Goal: Task Accomplishment & Management: Manage account settings

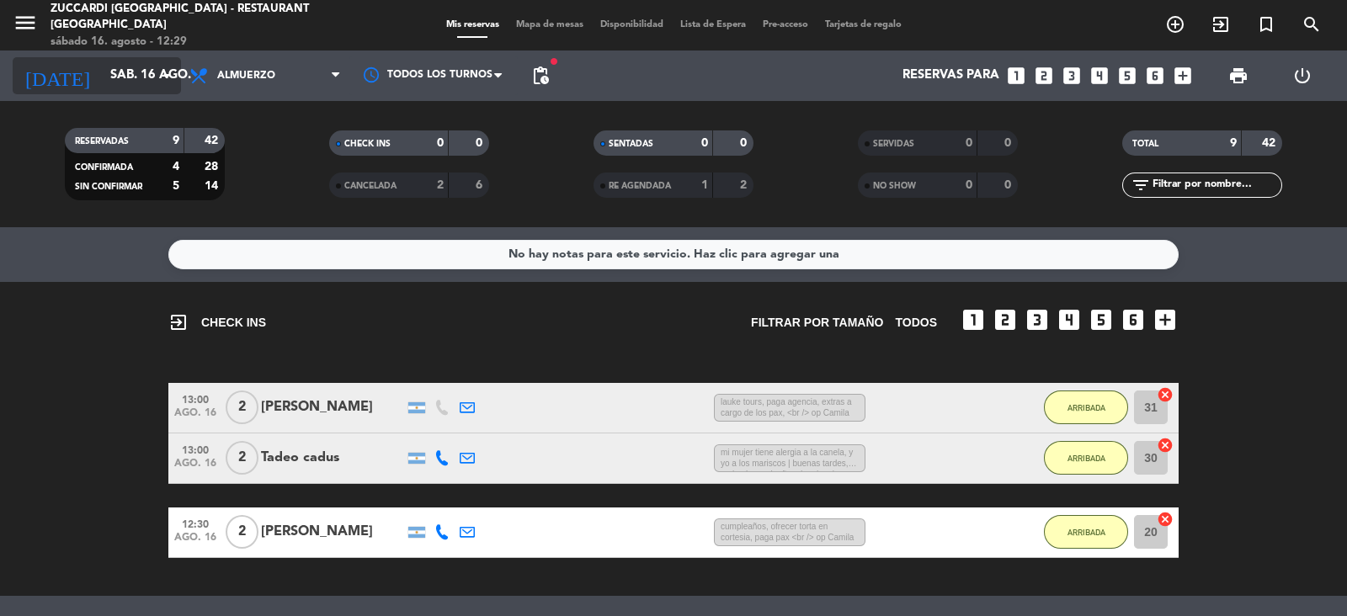
click at [160, 69] on icon "arrow_drop_down" at bounding box center [167, 76] width 20 height 20
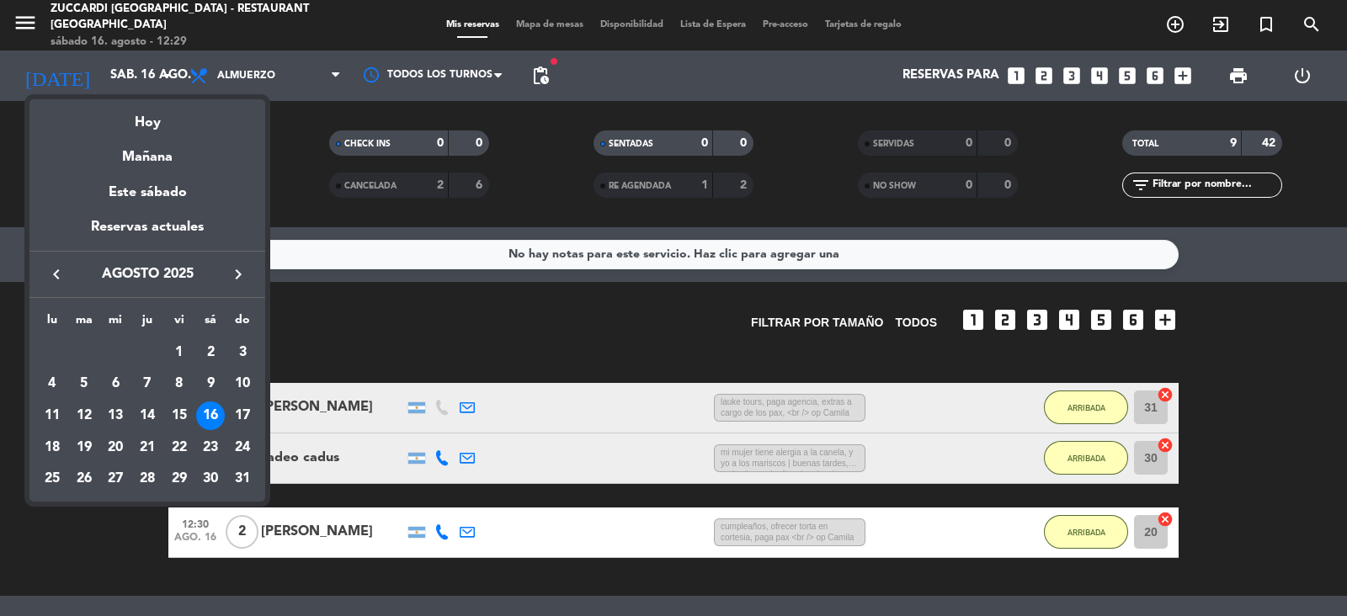
click at [25, 33] on div at bounding box center [673, 308] width 1347 height 616
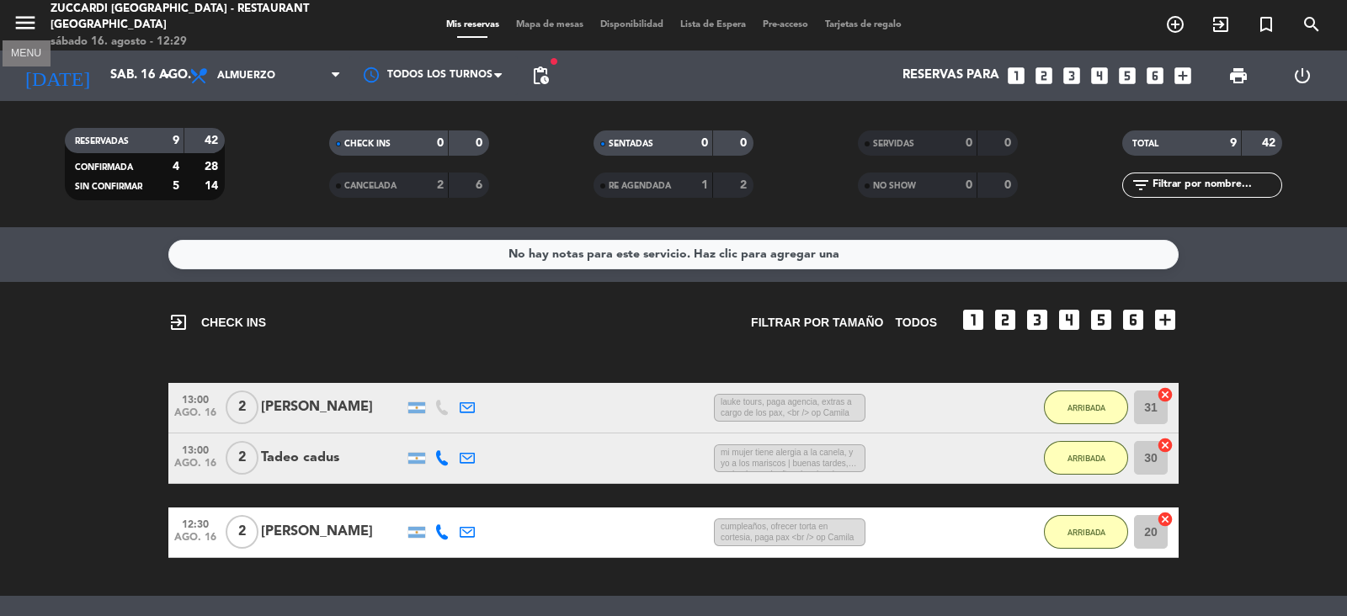
click at [34, 33] on icon "menu" at bounding box center [25, 22] width 25 height 25
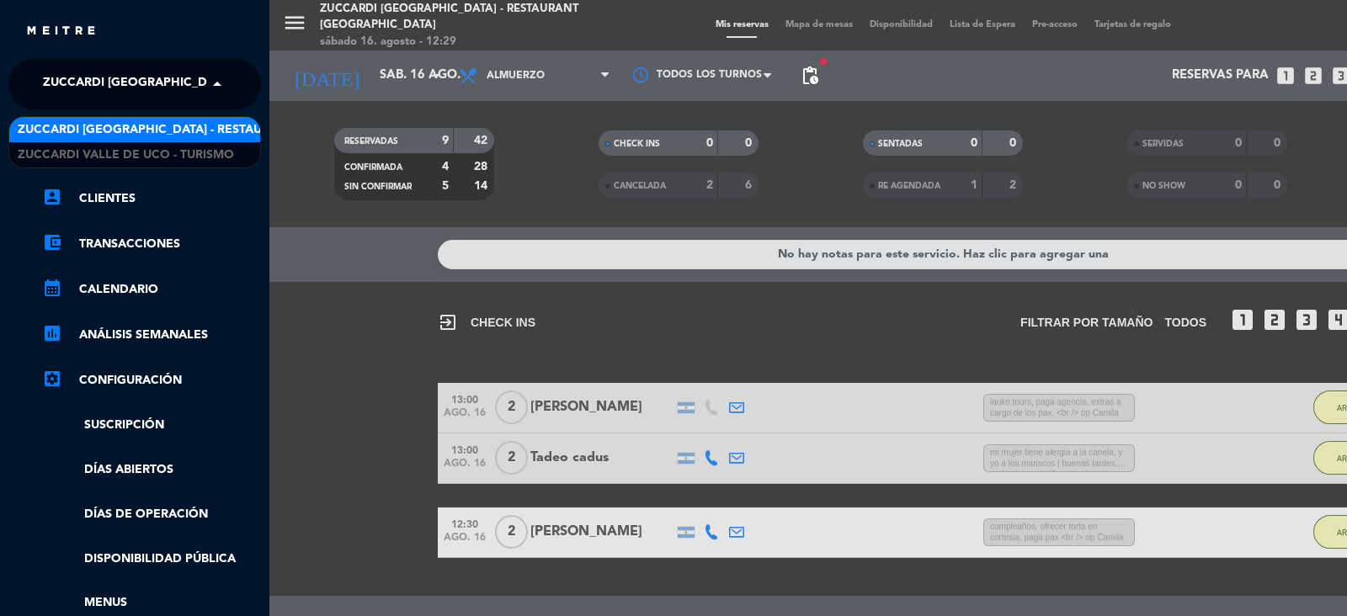
click at [135, 85] on span "Zuccardi [GEOGRAPHIC_DATA] - Restaurant [GEOGRAPHIC_DATA]" at bounding box center [245, 84] width 404 height 35
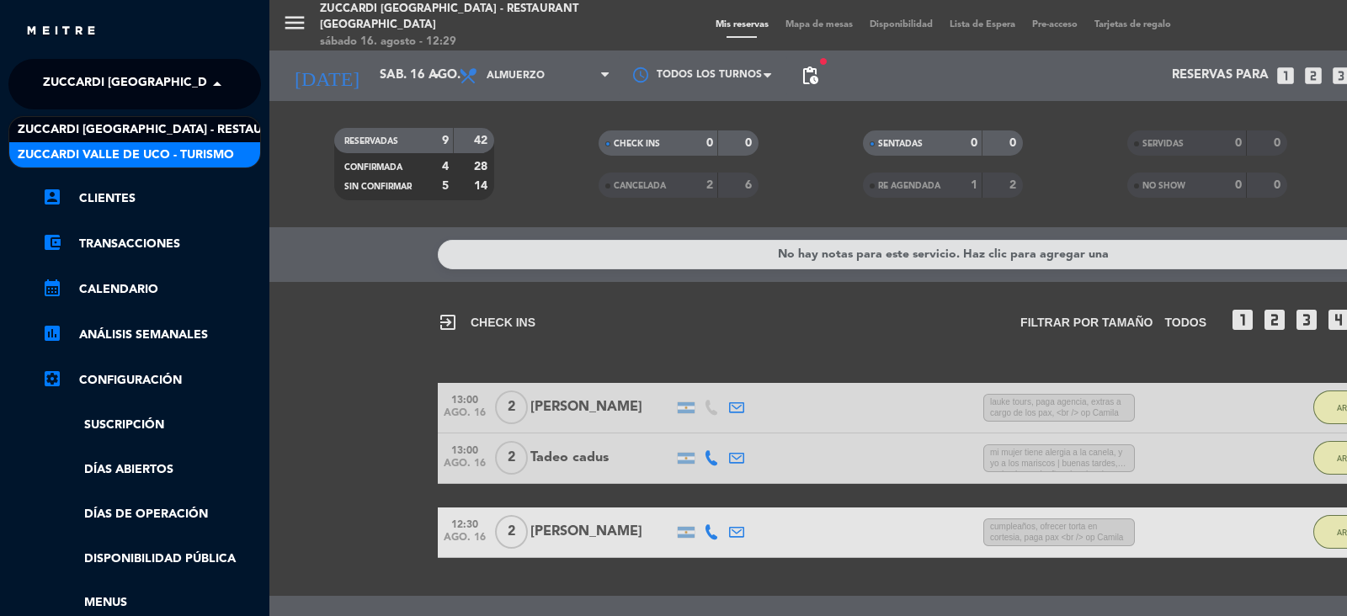
click at [145, 157] on span "Zuccardi Valle de Uco - Turismo" at bounding box center [126, 155] width 216 height 19
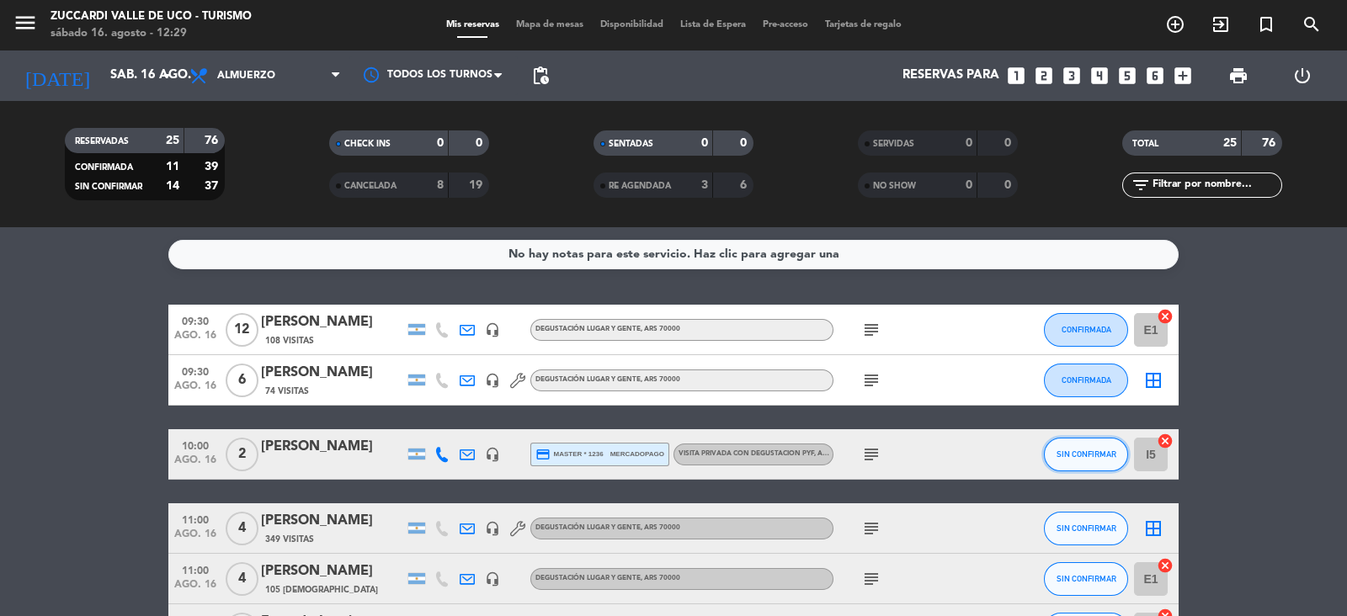
click at [1097, 455] on span "SIN CONFIRMAR" at bounding box center [1087, 454] width 60 height 9
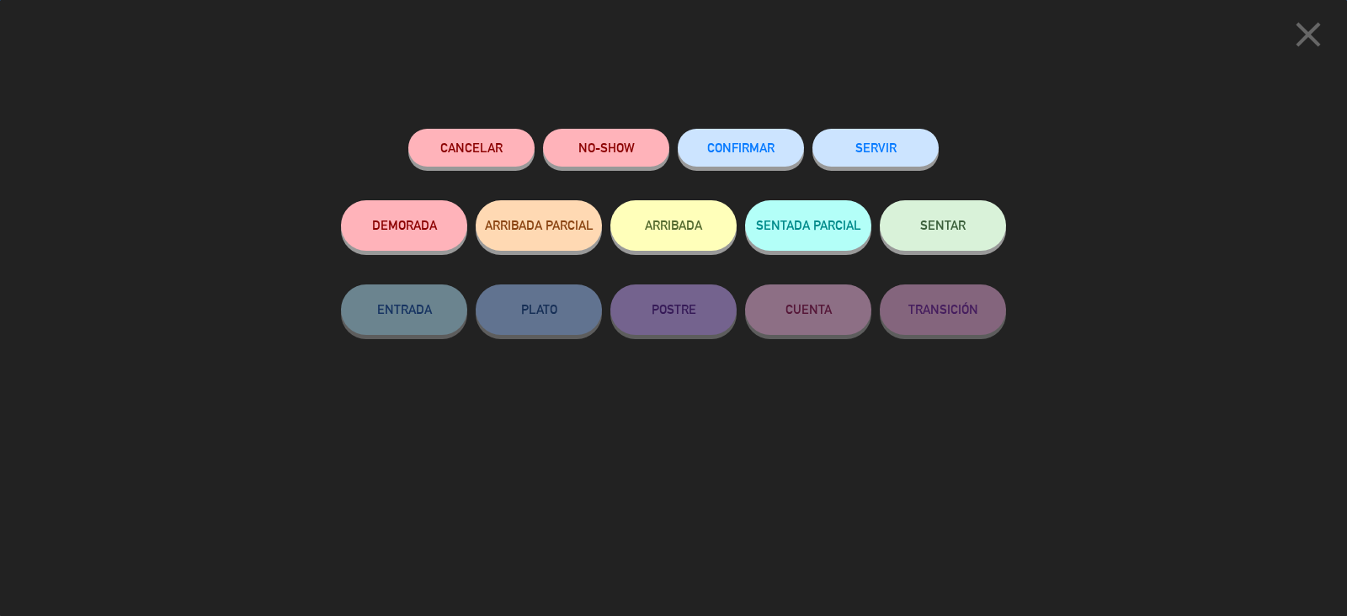
click at [759, 159] on button "CONFIRMAR" at bounding box center [741, 148] width 126 height 38
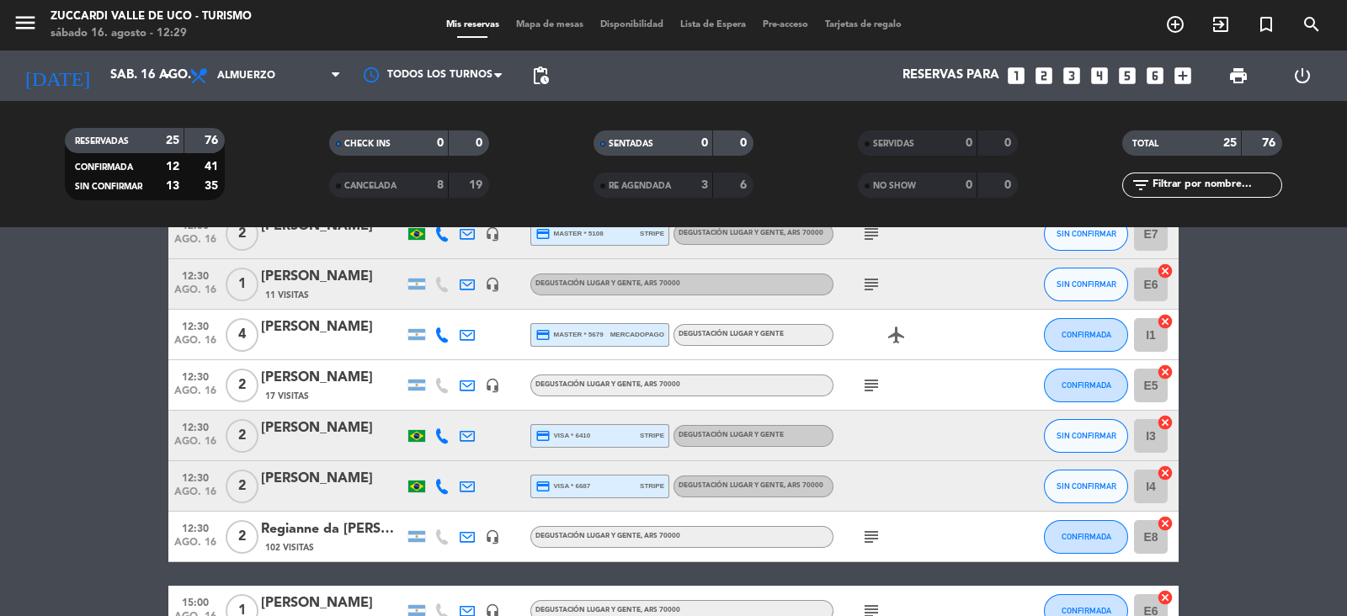
scroll to position [690, 0]
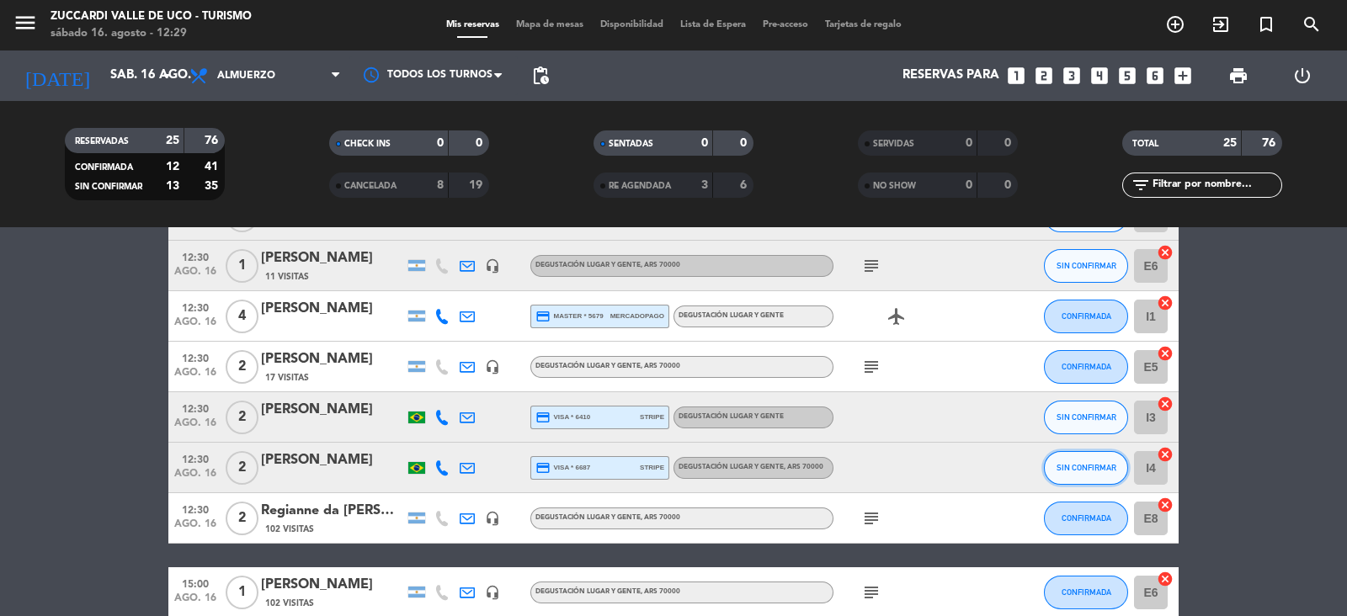
click at [1099, 467] on span "SIN CONFIRMAR" at bounding box center [1087, 467] width 60 height 9
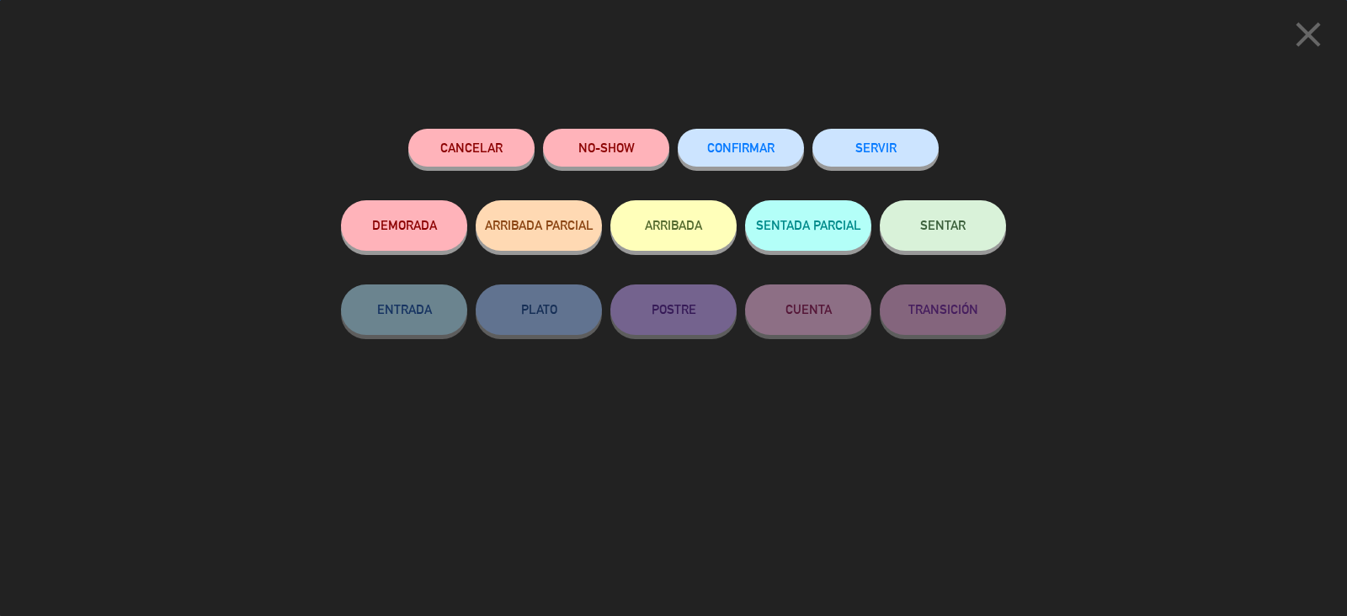
click at [749, 164] on button "CONFIRMAR" at bounding box center [741, 148] width 126 height 38
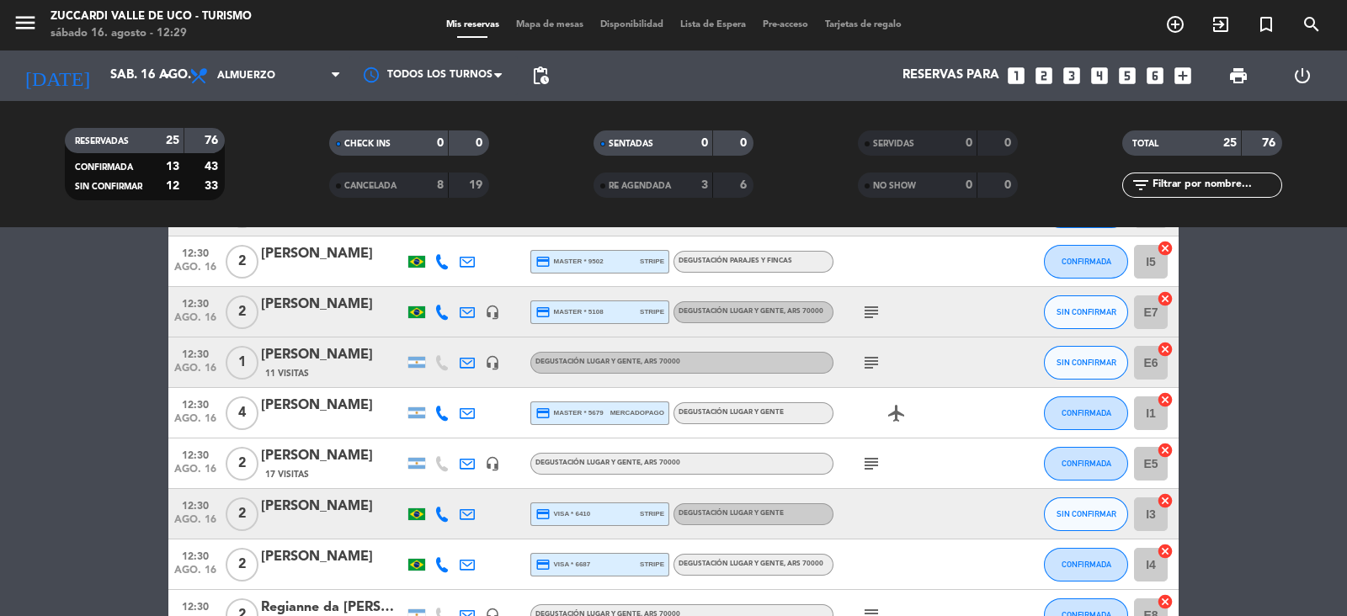
scroll to position [588, 0]
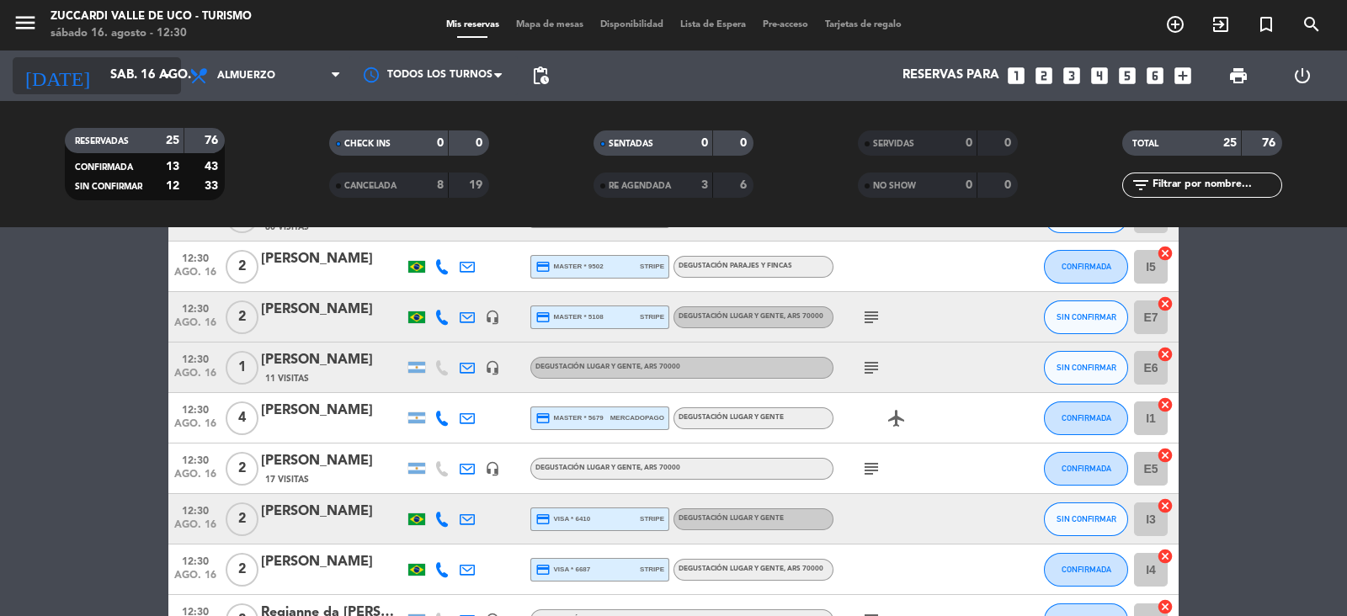
click at [137, 62] on input "sáb. 16 ago." at bounding box center [183, 76] width 162 height 32
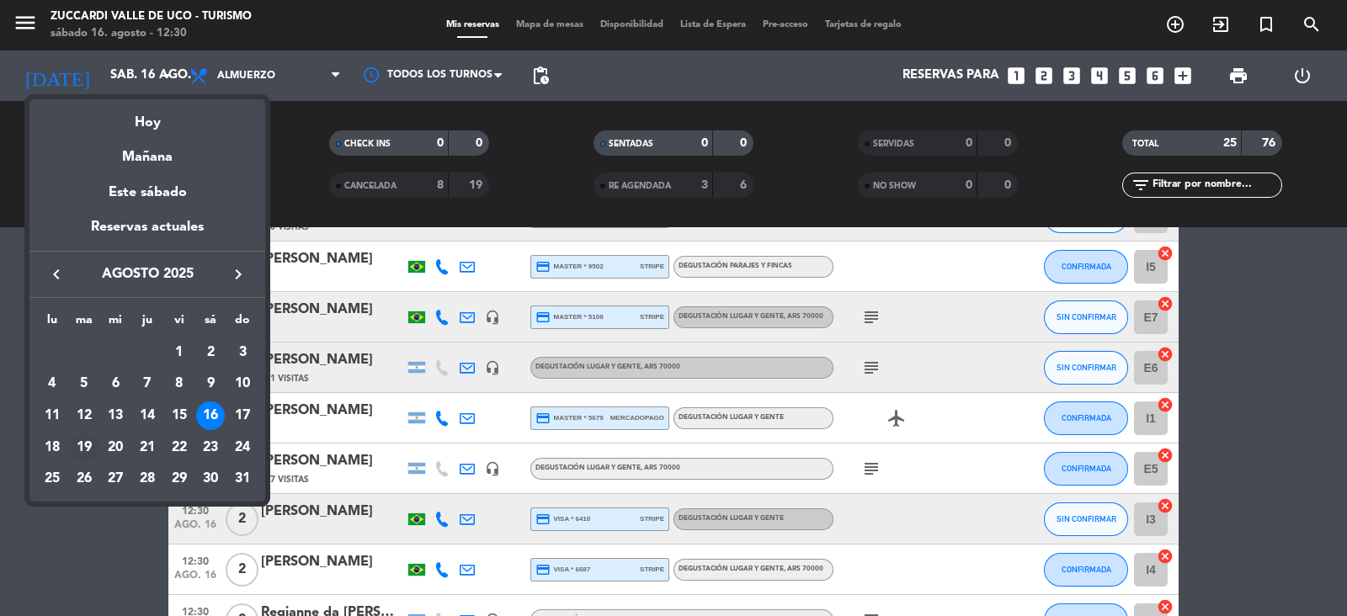
click at [85, 450] on div "19" at bounding box center [84, 448] width 29 height 29
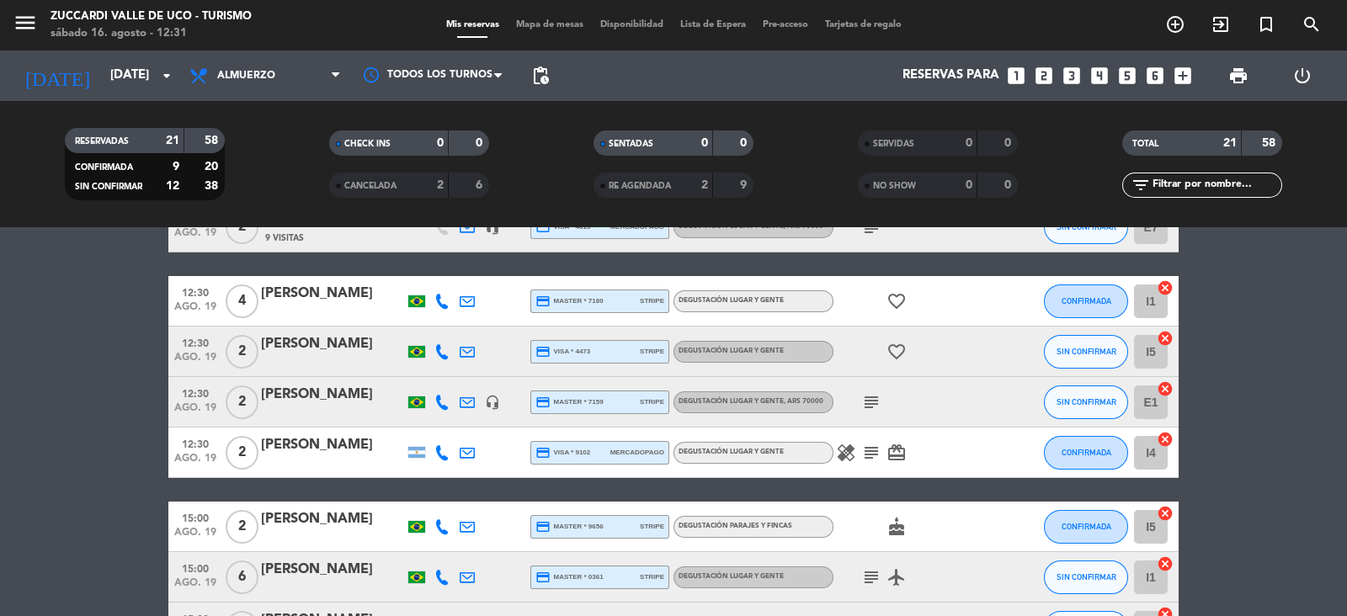
scroll to position [677, 0]
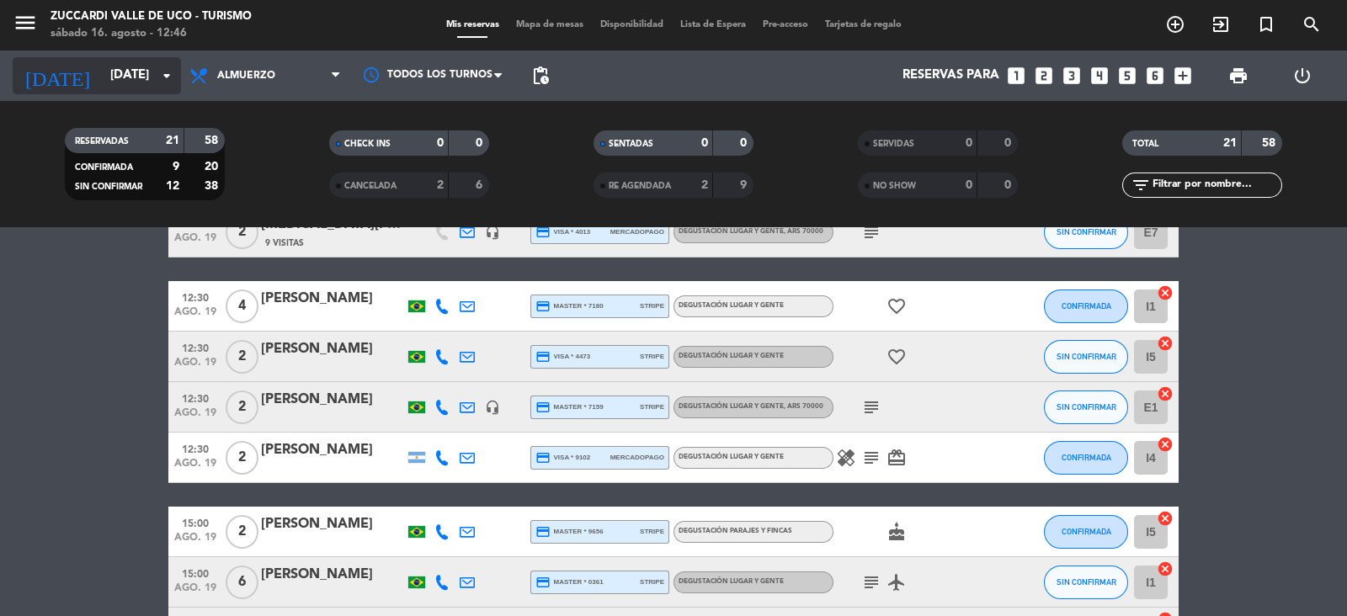
click at [152, 60] on input "[DATE]" at bounding box center [183, 76] width 162 height 32
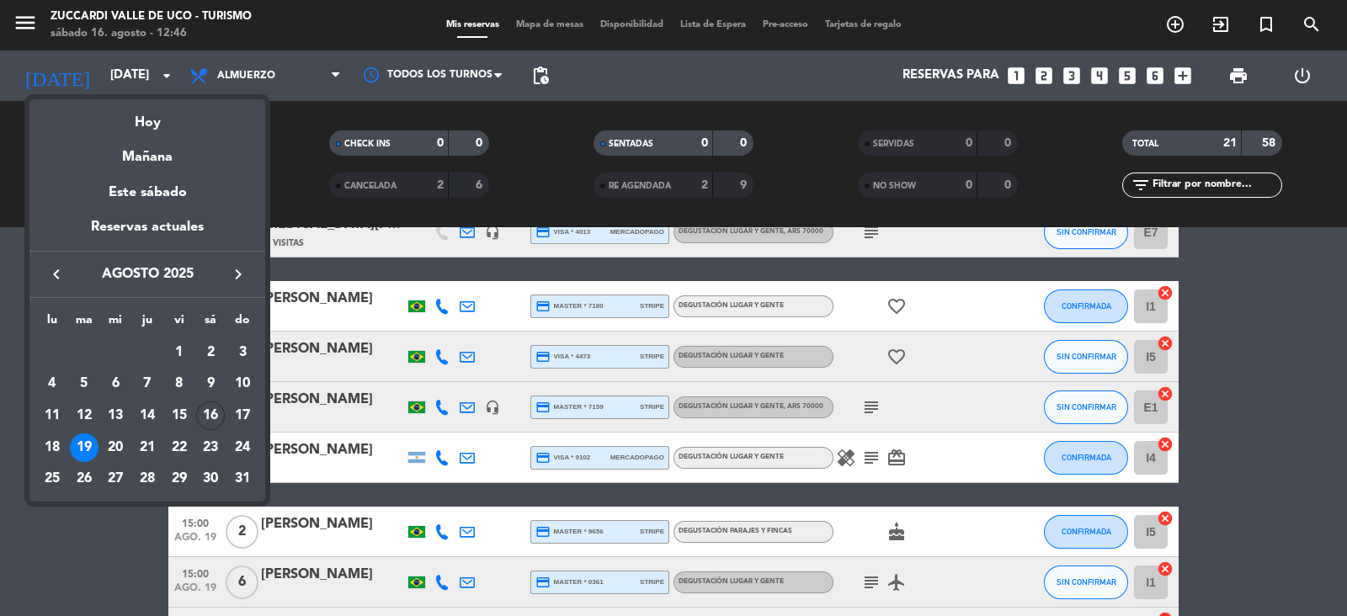
click at [236, 272] on icon "keyboard_arrow_right" at bounding box center [238, 274] width 20 height 20
click at [242, 274] on icon "keyboard_arrow_right" at bounding box center [238, 274] width 20 height 20
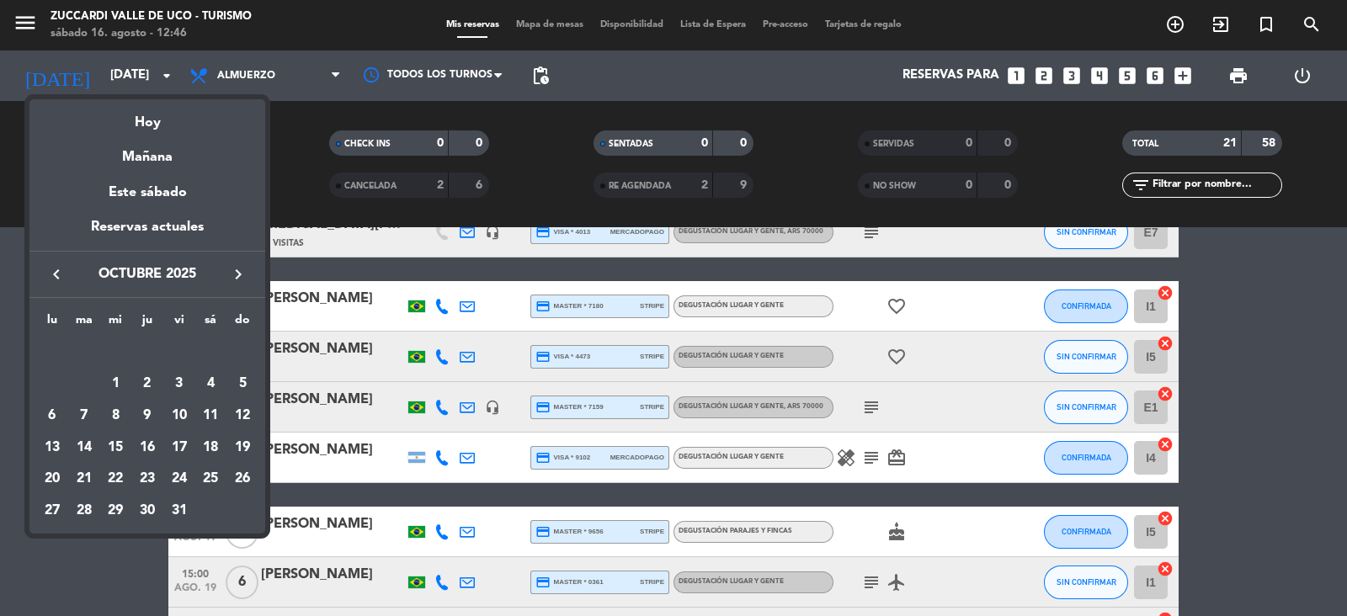
click at [243, 269] on icon "keyboard_arrow_right" at bounding box center [238, 274] width 20 height 20
click at [54, 281] on icon "keyboard_arrow_left" at bounding box center [56, 274] width 20 height 20
click at [215, 482] on div "25" at bounding box center [210, 479] width 29 height 29
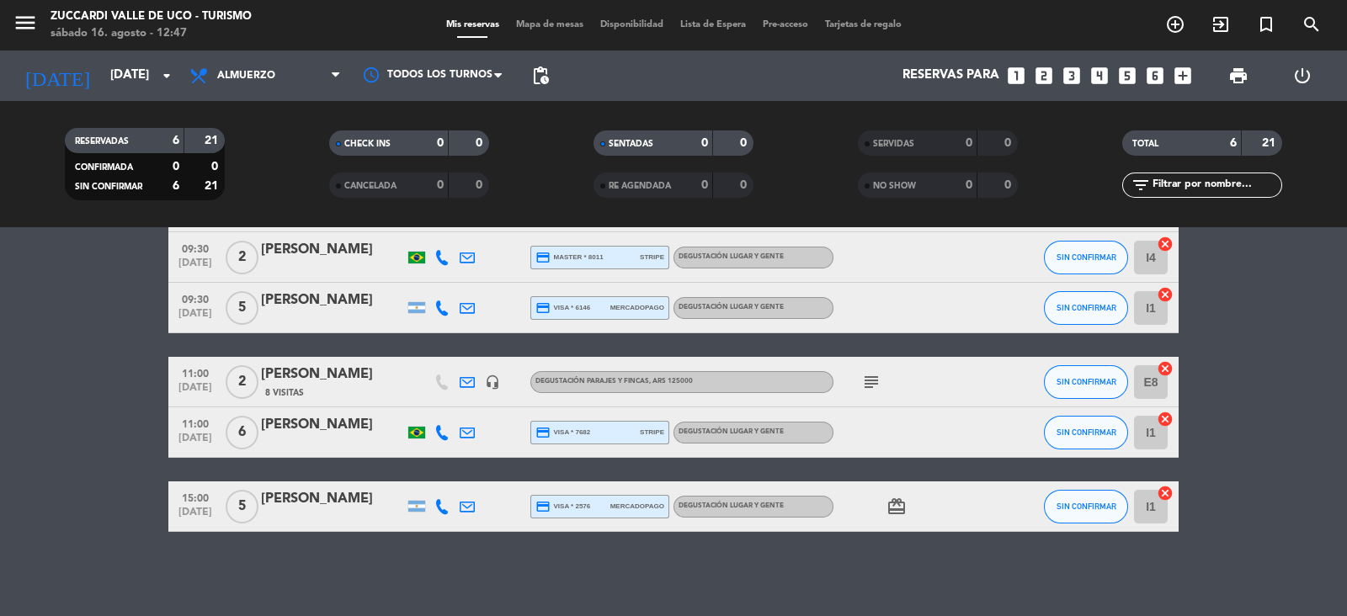
scroll to position [123, 0]
click at [22, 19] on icon "menu" at bounding box center [25, 22] width 25 height 25
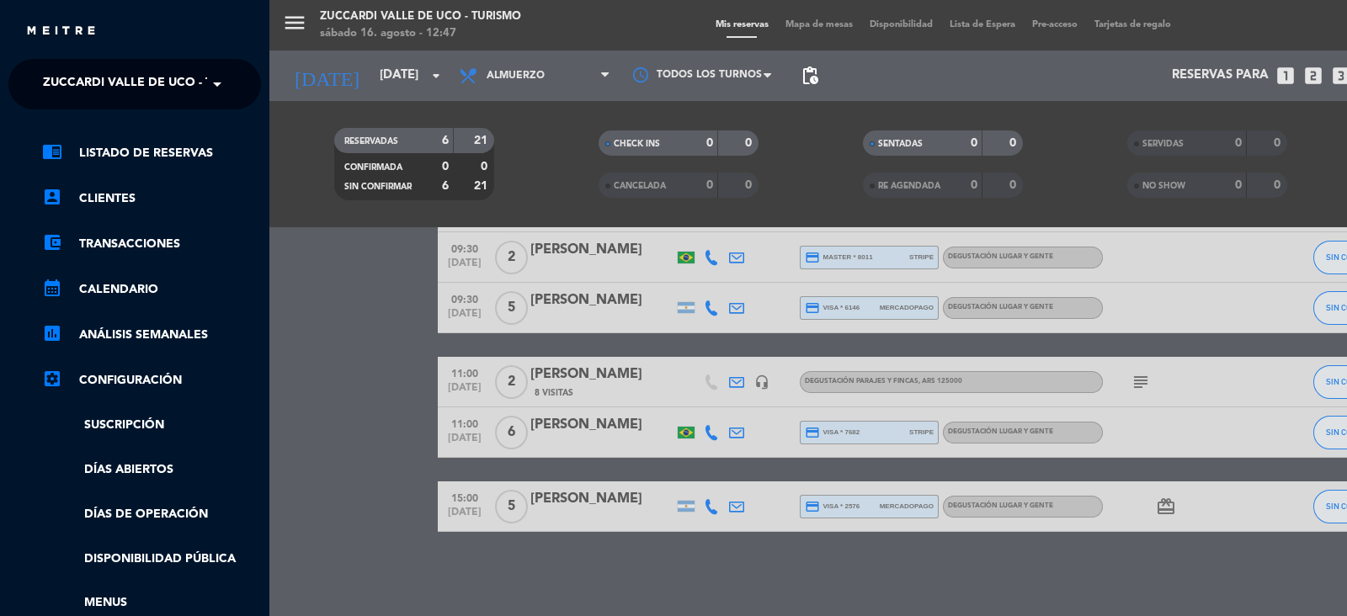
click at [230, 84] on span at bounding box center [221, 84] width 29 height 35
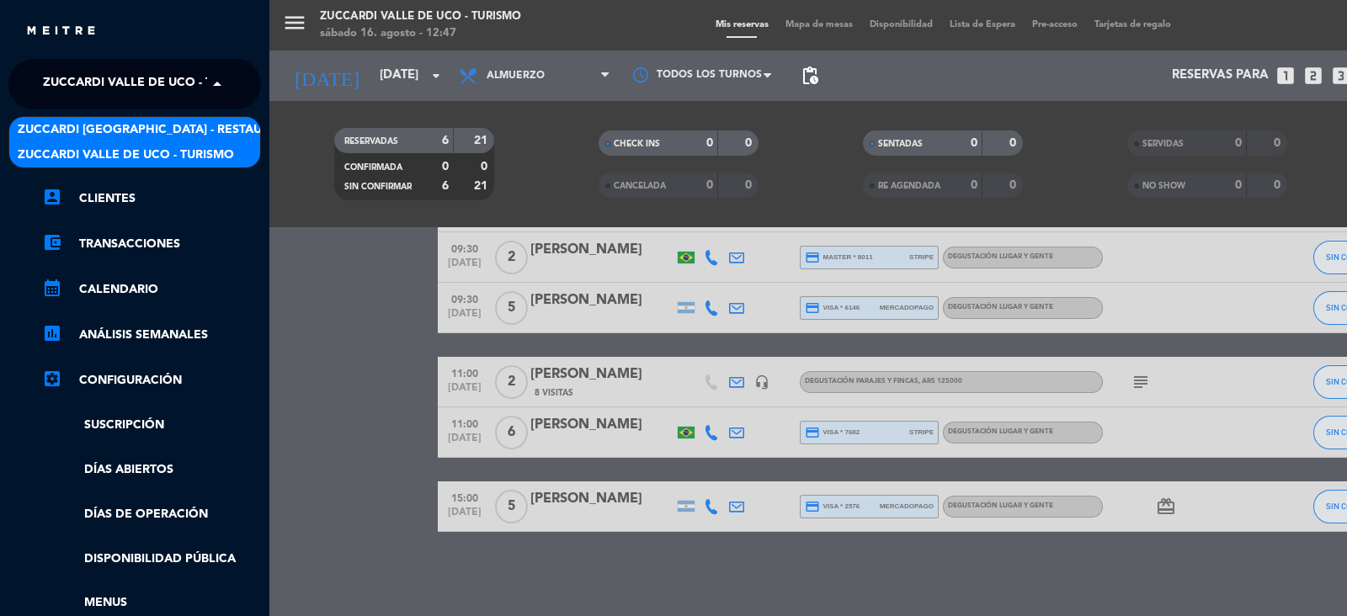
click at [240, 120] on span "Zuccardi [GEOGRAPHIC_DATA] - Restaurant [GEOGRAPHIC_DATA]" at bounding box center [220, 129] width 404 height 19
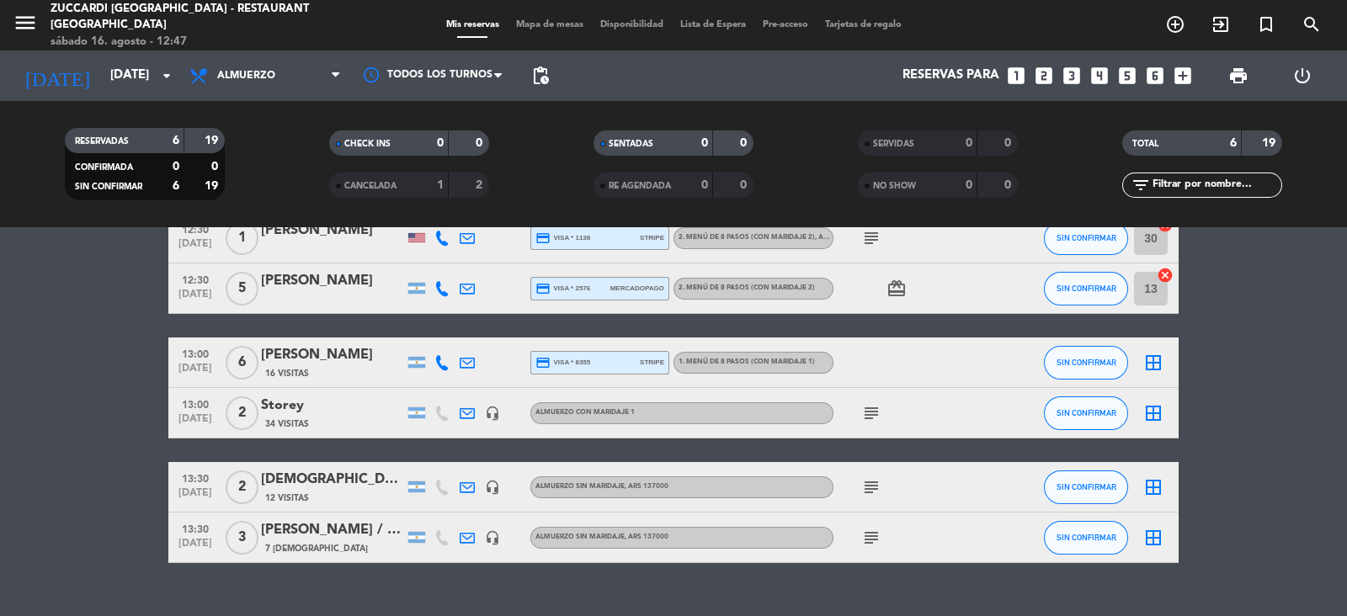
scroll to position [100, 0]
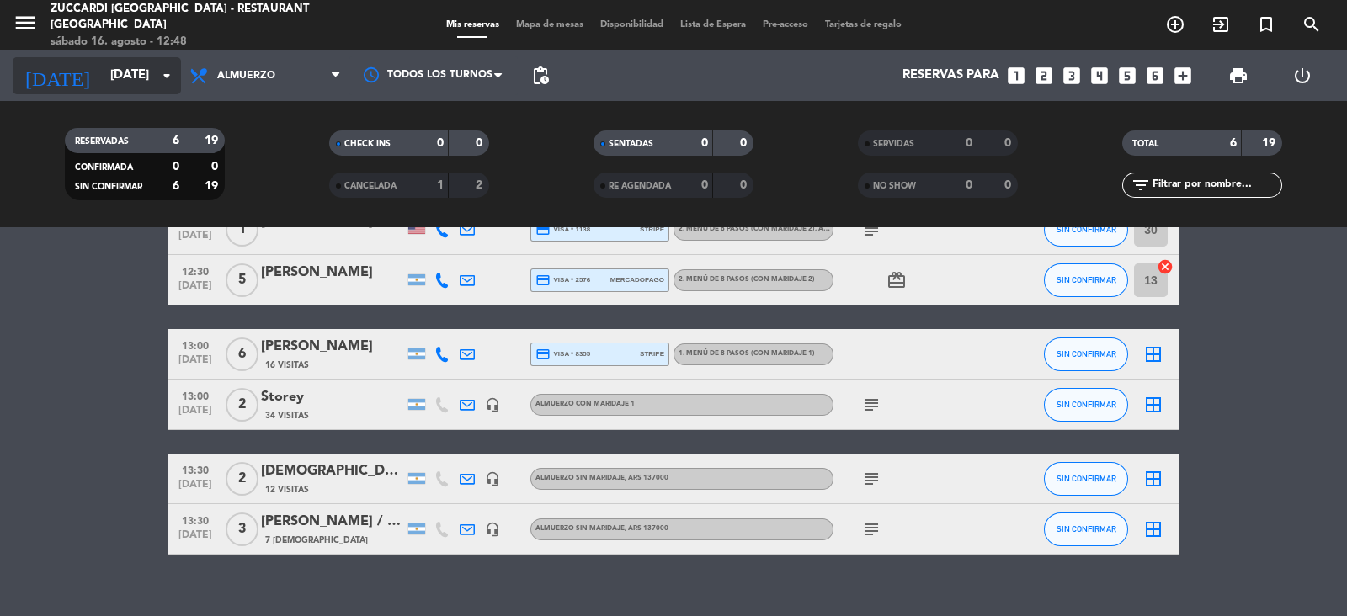
click at [148, 73] on input "[DATE]" at bounding box center [183, 76] width 162 height 32
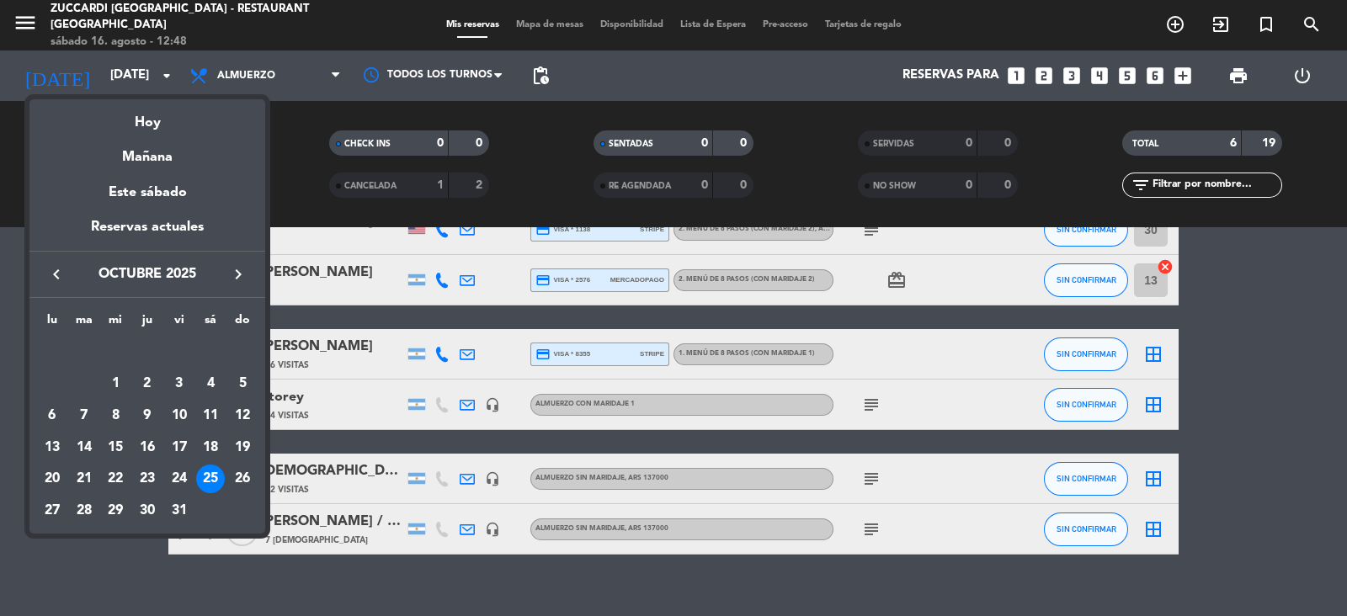
click at [55, 280] on icon "keyboard_arrow_left" at bounding box center [56, 274] width 20 height 20
click at [52, 272] on icon "keyboard_arrow_left" at bounding box center [56, 274] width 20 height 20
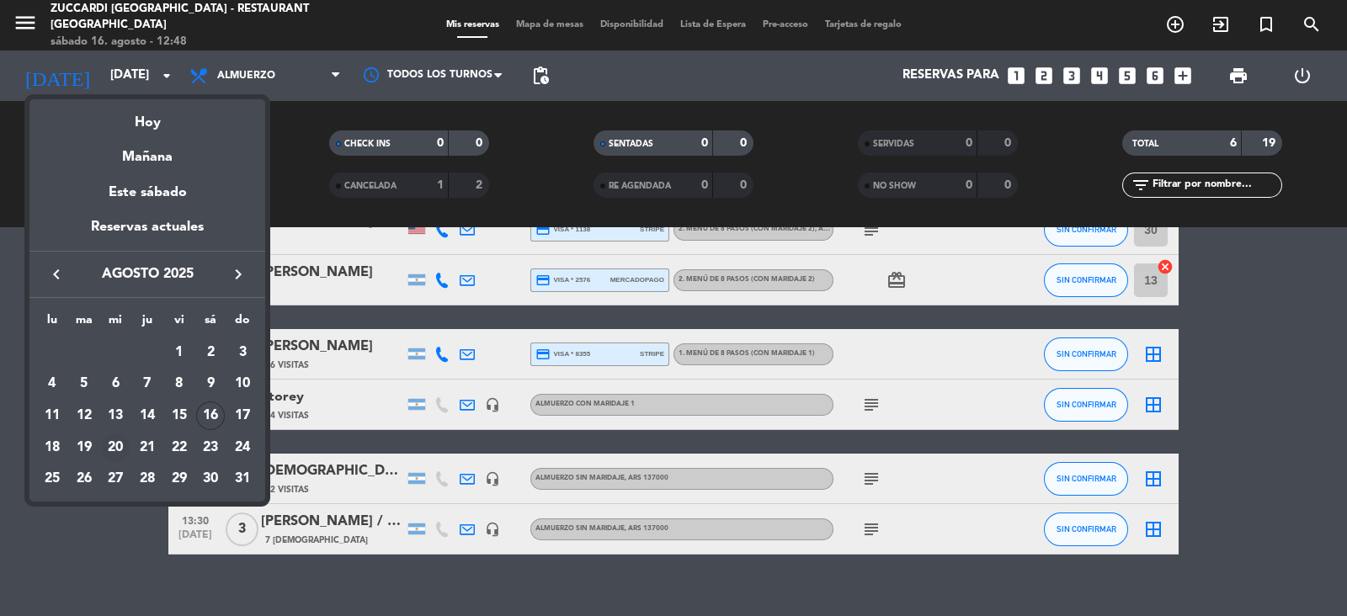
click at [111, 442] on div "20" at bounding box center [115, 448] width 29 height 29
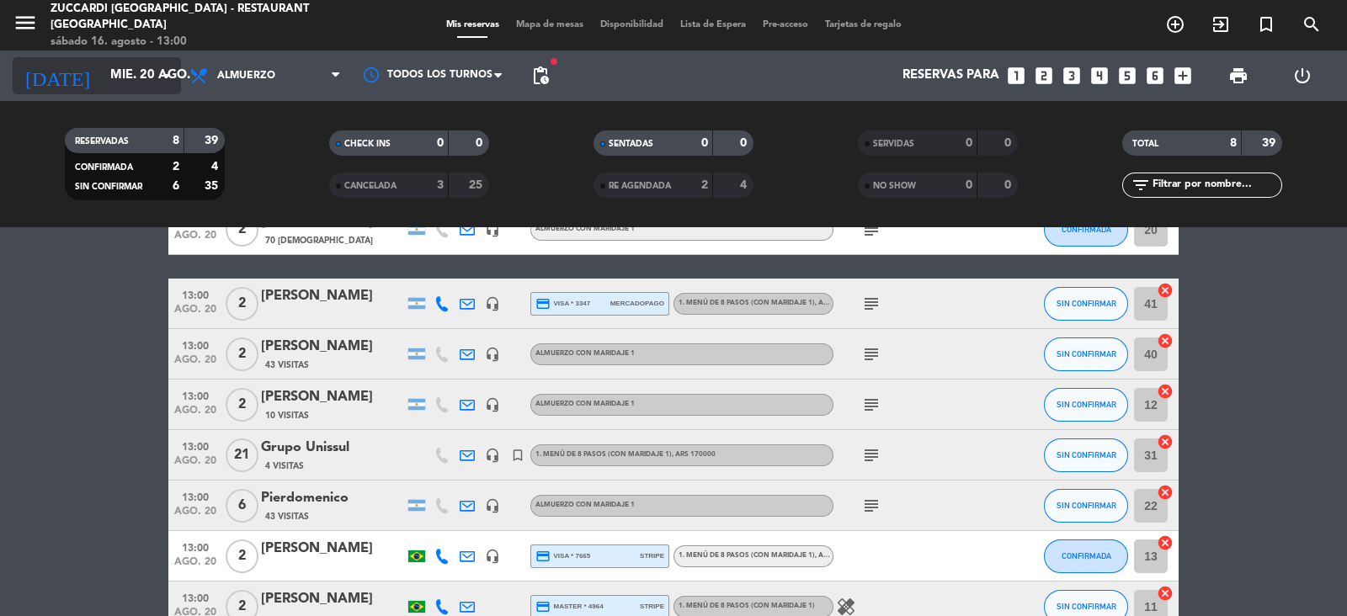
click at [147, 73] on input "mié. 20 ago." at bounding box center [183, 76] width 162 height 32
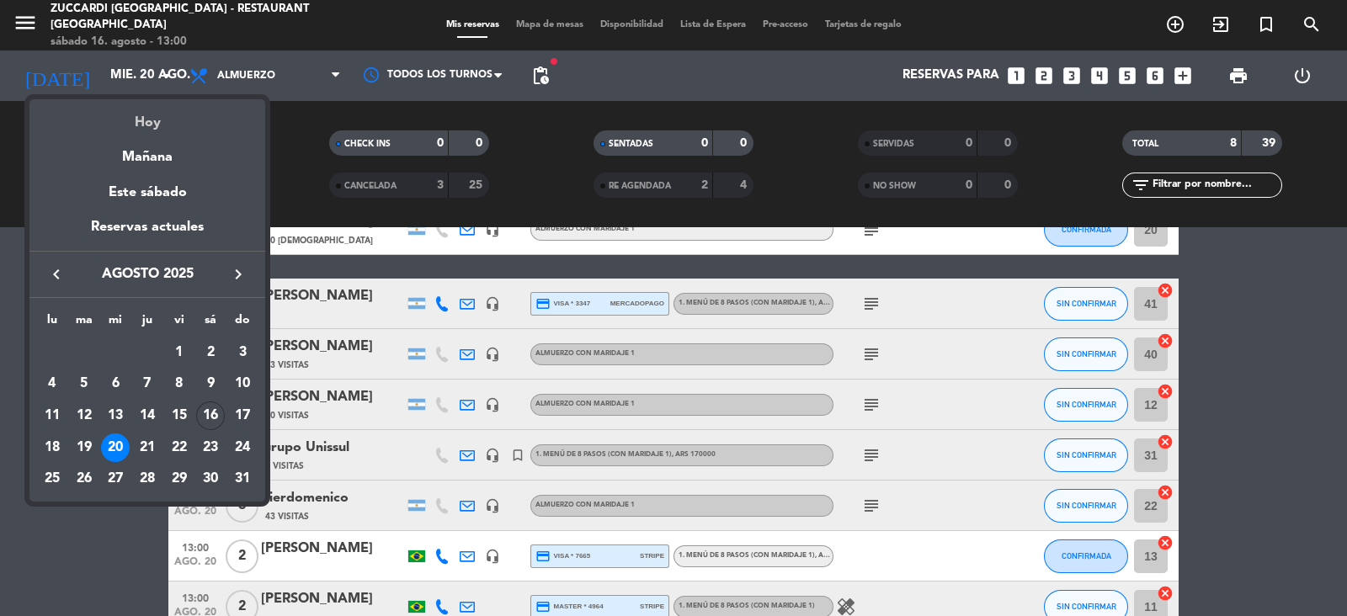
click at [184, 123] on div "Hoy" at bounding box center [147, 116] width 236 height 35
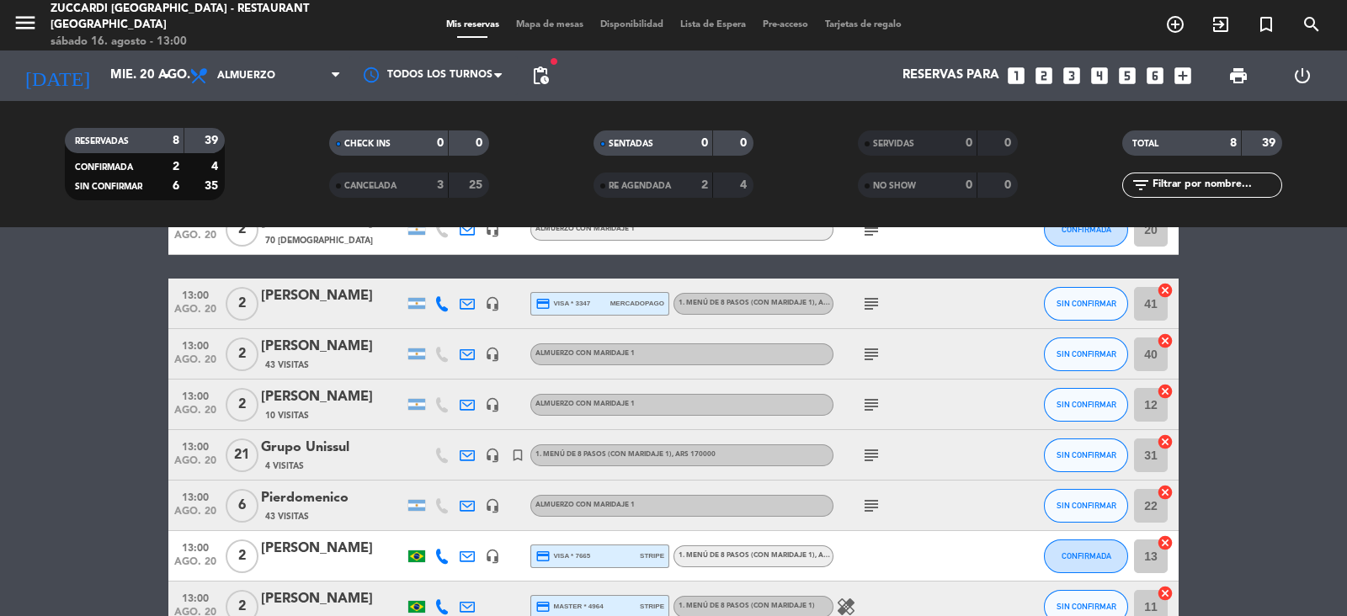
type input "sáb. 16 ago."
